Goal: Task Accomplishment & Management: Manage account settings

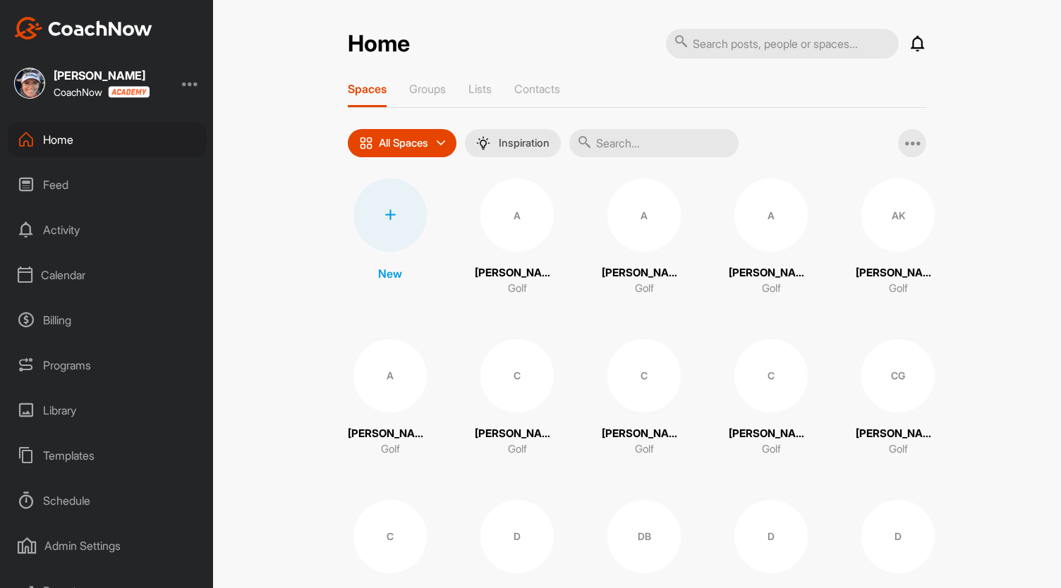
click at [193, 83] on div at bounding box center [190, 83] width 17 height 17
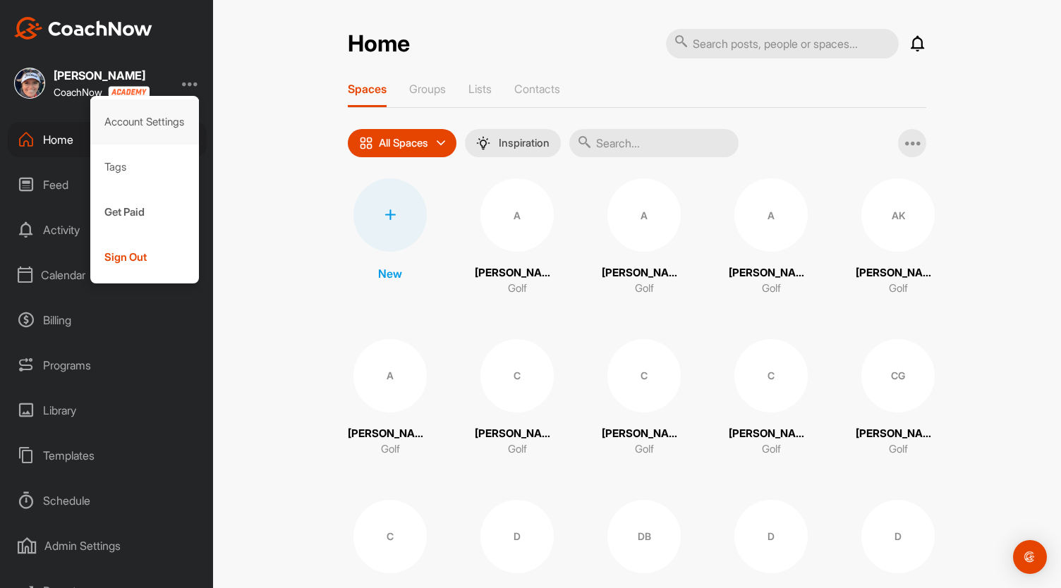
click at [166, 122] on div "Account Settings" at bounding box center [144, 121] width 109 height 45
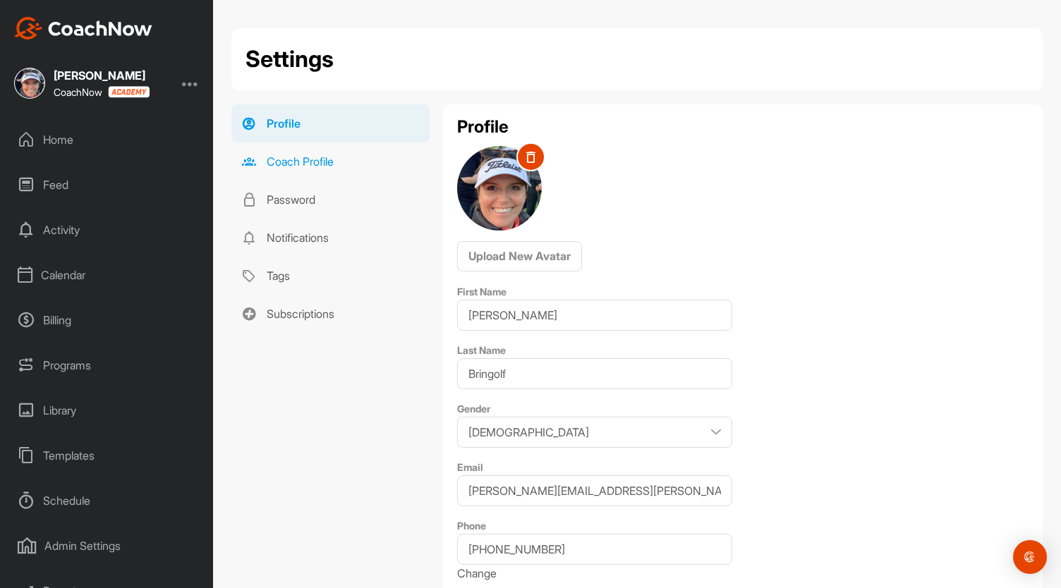
click at [318, 161] on link "Coach Profile" at bounding box center [330, 161] width 198 height 38
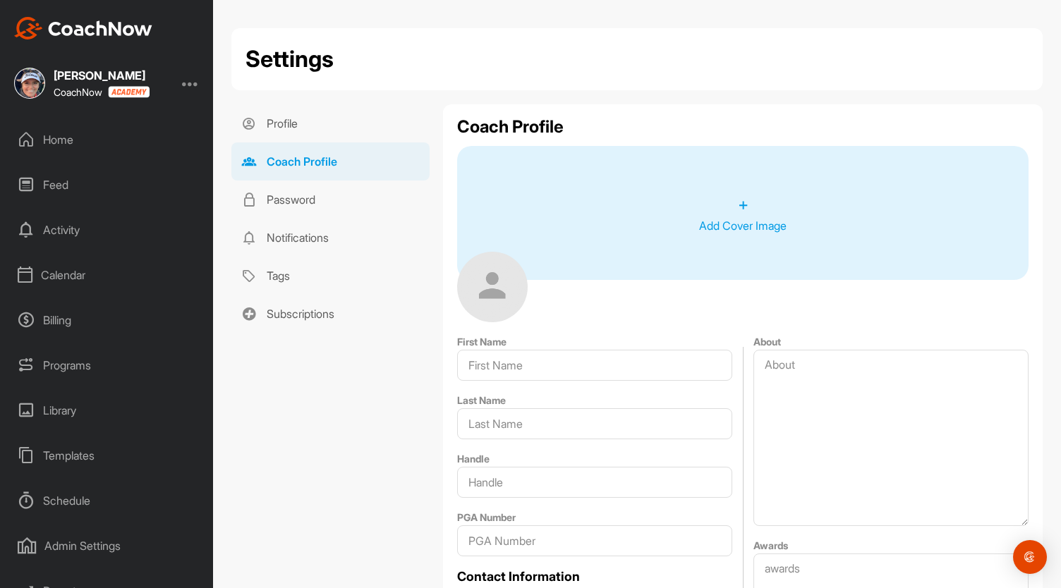
type input "[PERSON_NAME]"
type input "Bringolf"
type input "[PERSON_NAME][EMAIL_ADDRESS][DOMAIN_NAME]"
type input "[PHONE_NUMBER]"
click at [83, 276] on div "Calendar" at bounding box center [107, 274] width 199 height 35
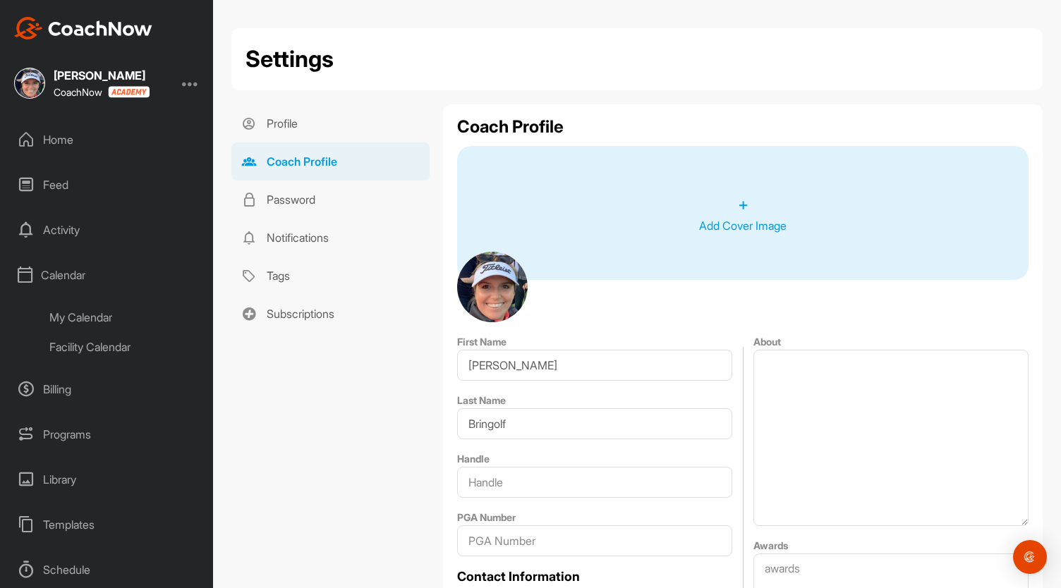
click at [110, 316] on div "My Calendar" at bounding box center [122, 318] width 167 height 30
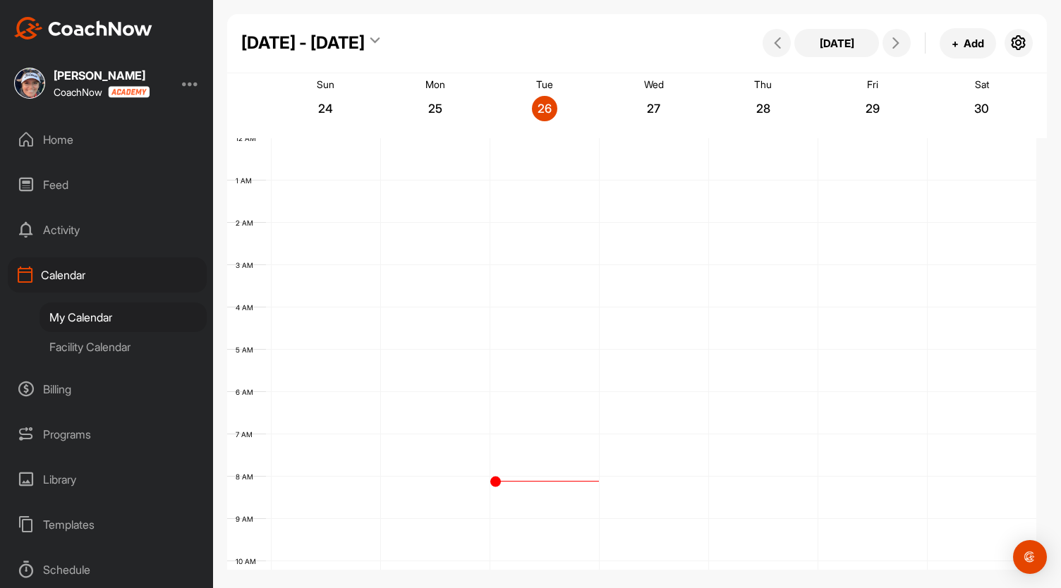
scroll to position [245, 0]
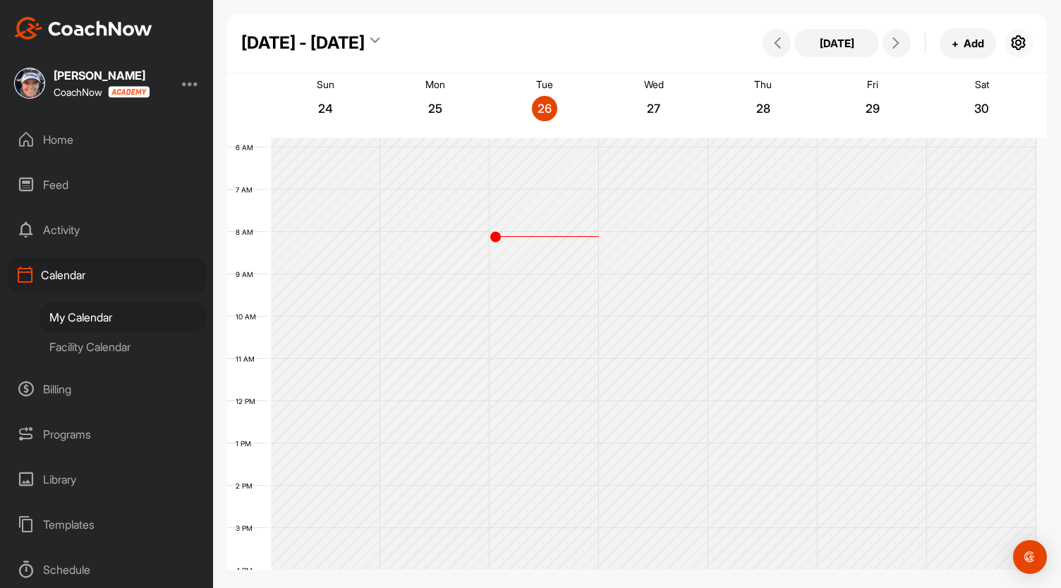
click at [1018, 41] on icon "button" at bounding box center [1018, 43] width 17 height 17
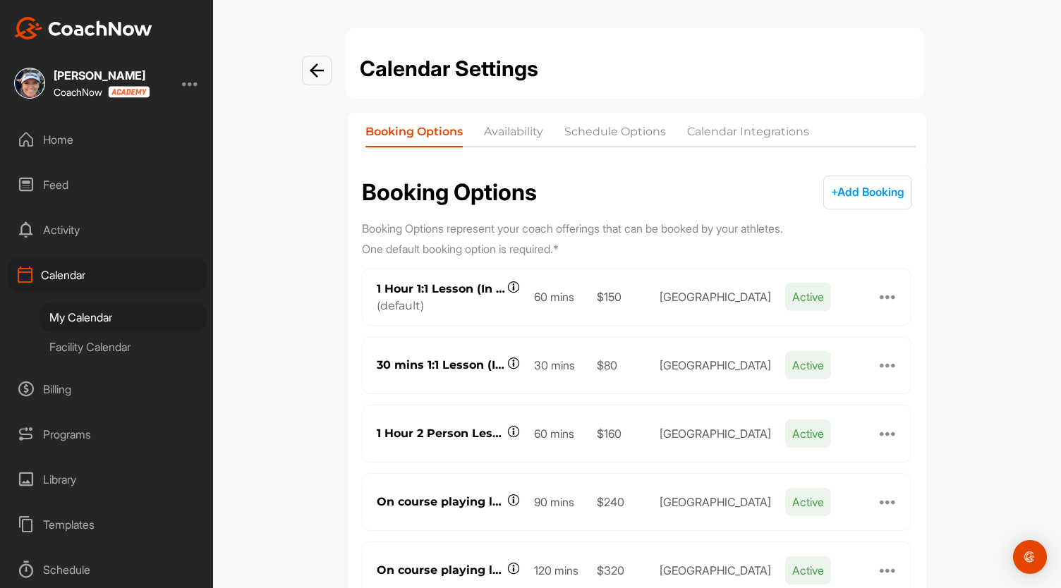
click at [516, 130] on li "Availability" at bounding box center [513, 134] width 59 height 23
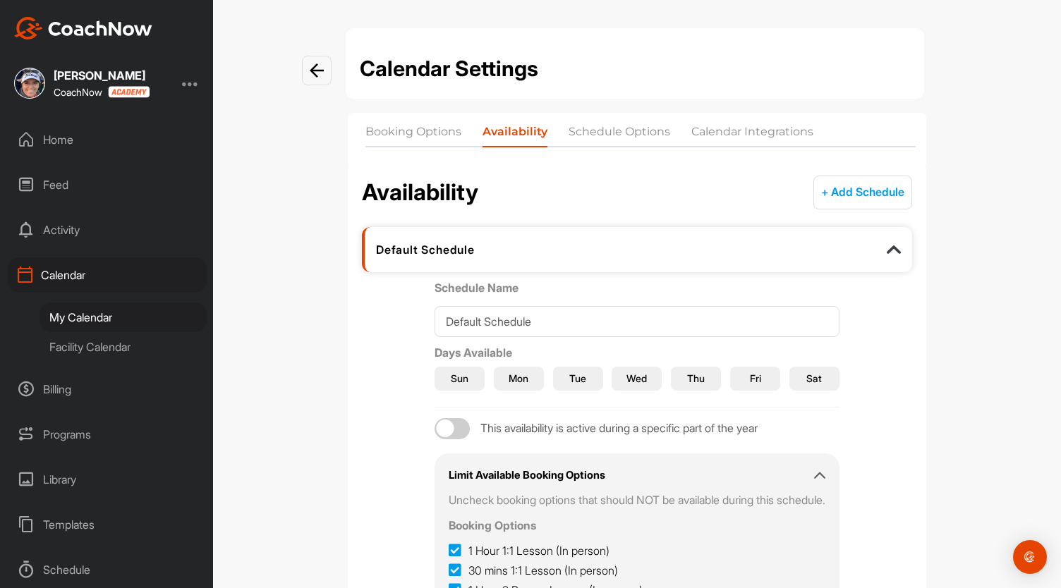
click at [394, 135] on li "Booking Options" at bounding box center [413, 134] width 96 height 23
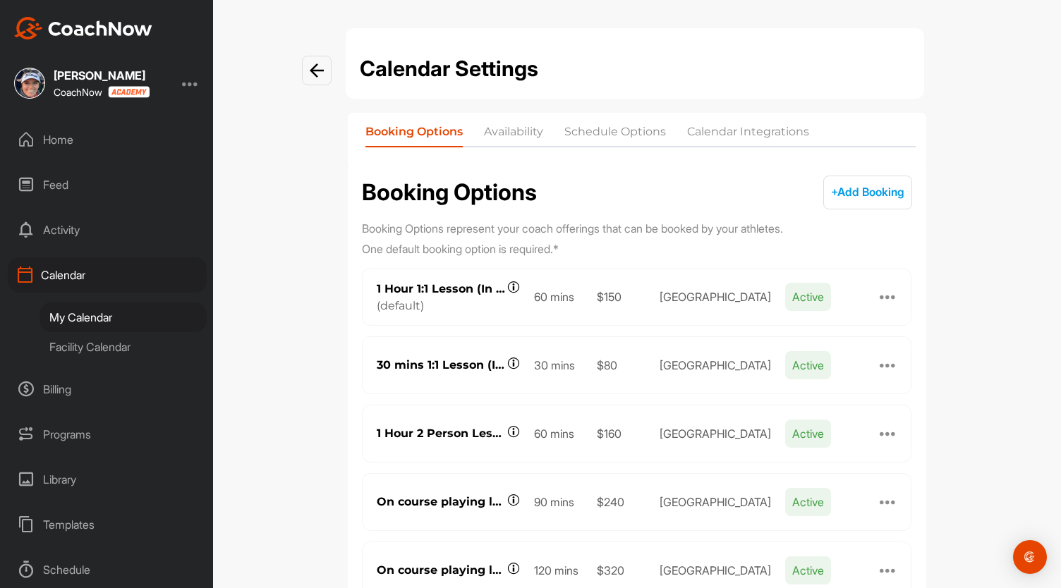
scroll to position [55, 0]
